Goal: Transaction & Acquisition: Purchase product/service

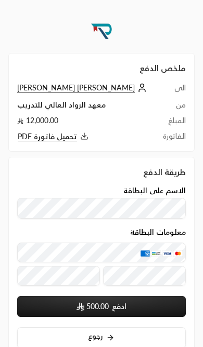
click at [57, 136] on span "تحميل فاتورة PDF" at bounding box center [47, 136] width 59 height 9
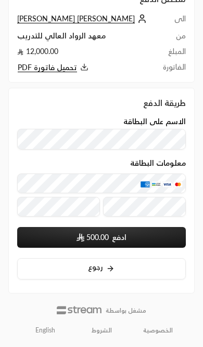
scroll to position [36, 0]
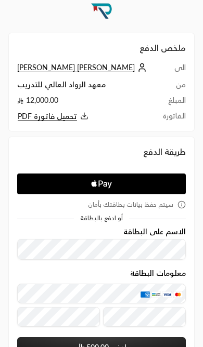
scroll to position [20, 0]
click at [86, 63] on span "[PERSON_NAME] [PERSON_NAME]" at bounding box center [75, 67] width 117 height 9
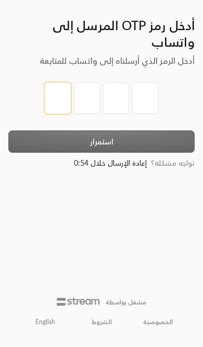
click at [60, 83] on input "tel" at bounding box center [58, 98] width 26 height 31
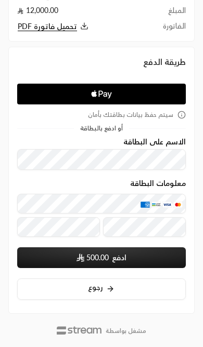
scroll to position [130, 0]
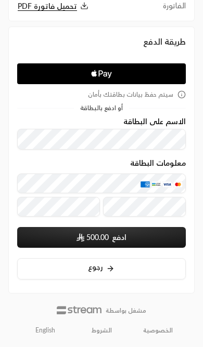
click at [180, 94] on icon at bounding box center [181, 94] width 8 height 8
click at [175, 95] on div "سيتم حفظ بيانات بطاقتك بأمان" at bounding box center [101, 94] width 168 height 8
click at [182, 92] on icon at bounding box center [181, 94] width 8 height 8
click at [112, 110] on span "أو ادفع بالبطاقة" at bounding box center [101, 108] width 43 height 6
click at [90, 108] on span "أو ادفع بالبطاقة" at bounding box center [101, 108] width 43 height 6
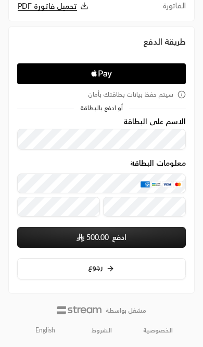
click at [124, 108] on div "أو ادفع بالبطاقة" at bounding box center [101, 108] width 168 height 6
click at [119, 106] on span "أو ادفع بالبطاقة" at bounding box center [101, 108] width 43 height 6
click at [94, 107] on span "أو ادفع بالبطاقة" at bounding box center [101, 108] width 43 height 6
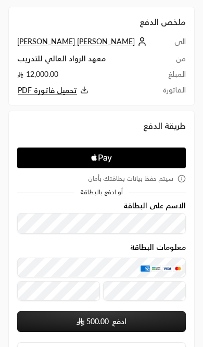
scroll to position [43, 0]
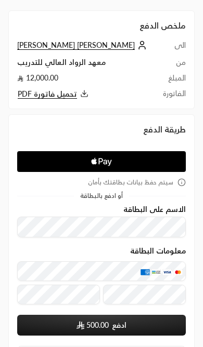
click at [180, 184] on icon at bounding box center [181, 182] width 8 height 8
click at [177, 179] on icon at bounding box center [181, 182] width 8 height 8
click at [177, 181] on div "سيتم حفظ بيانات بطاقتك بأمان" at bounding box center [101, 182] width 168 height 8
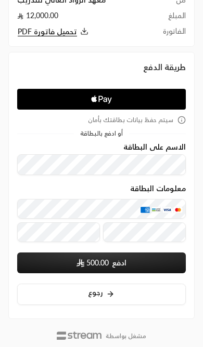
scroll to position [130, 0]
